Goal: Download file/media

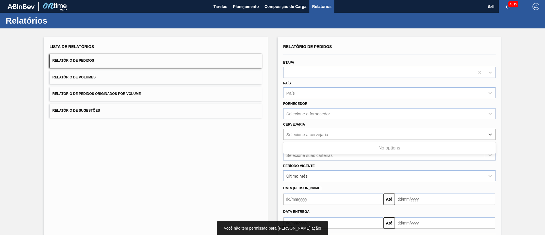
click at [320, 135] on div "Selecione a cervejaria" at bounding box center [308, 134] width 42 height 5
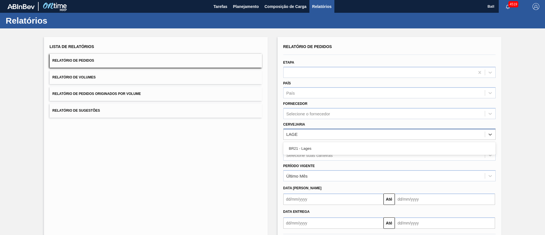
type input "LAGES"
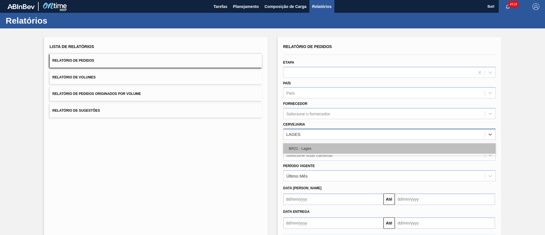
click at [325, 149] on div "BR21 - Lages" at bounding box center [390, 148] width 213 height 11
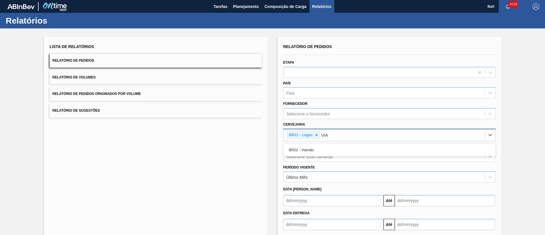
type input "VIAM"
click at [326, 149] on div "BR22 - Viamão" at bounding box center [390, 150] width 213 height 11
type input "AGUD"
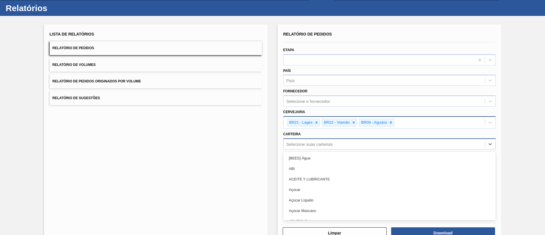
click at [329, 149] on div "option [BEES] Água focused, 1 of 101. 101 results available. Use Up and Down to…" at bounding box center [390, 143] width 213 height 11
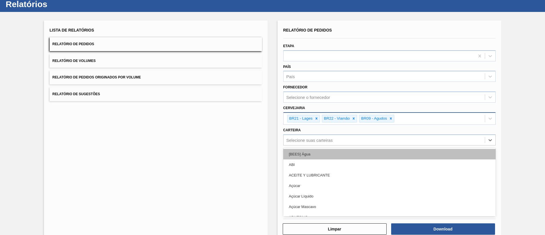
scroll to position [17, 0]
type input "LATA"
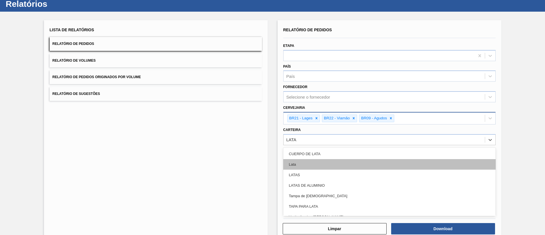
click at [324, 165] on div "Lata" at bounding box center [390, 164] width 213 height 11
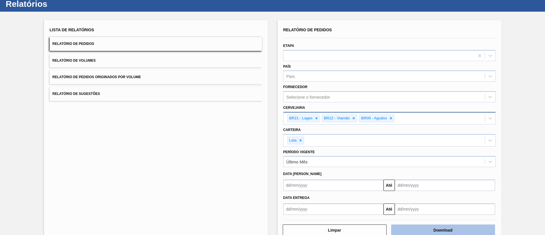
click at [422, 226] on button "Download" at bounding box center [443, 229] width 104 height 11
click at [145, 56] on button "Relatório de Volumes" at bounding box center [156, 61] width 213 height 14
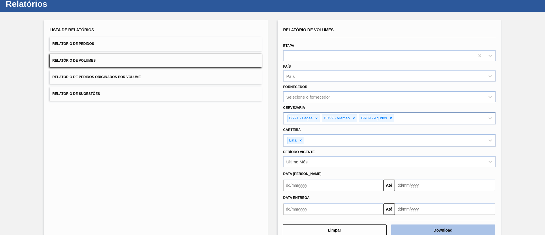
click at [447, 228] on button "Download" at bounding box center [443, 229] width 104 height 11
